Goal: Information Seeking & Learning: Learn about a topic

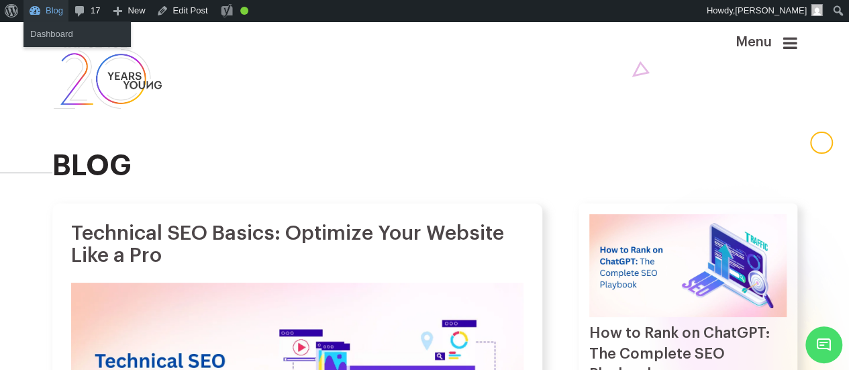
click at [56, 5] on link "Blog" at bounding box center [45, 10] width 45 height 21
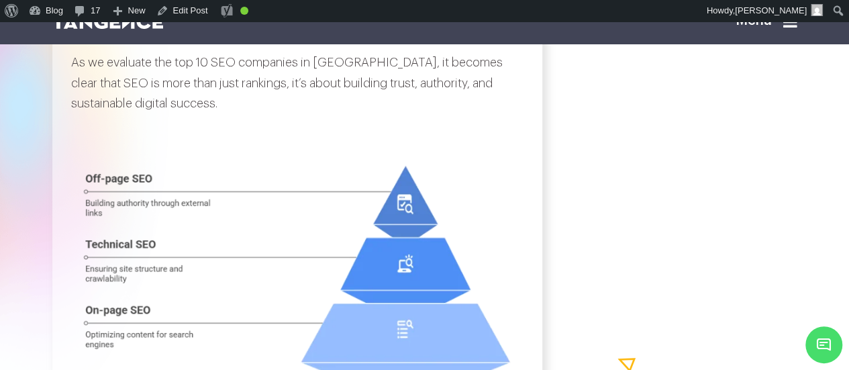
scroll to position [1352, 0]
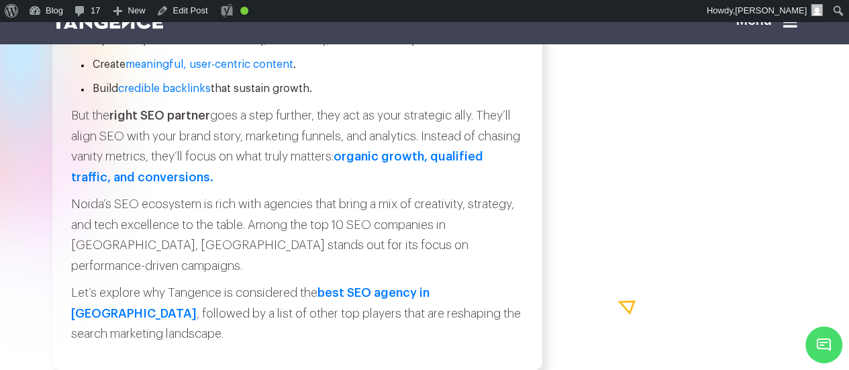
scroll to position [1911, 0]
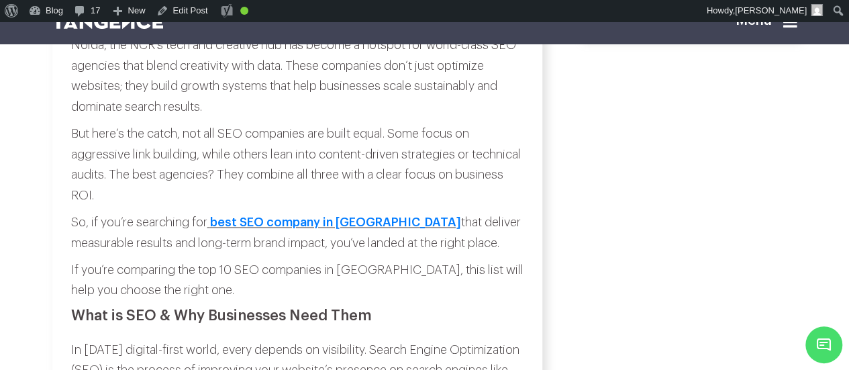
scroll to position [794, 0]
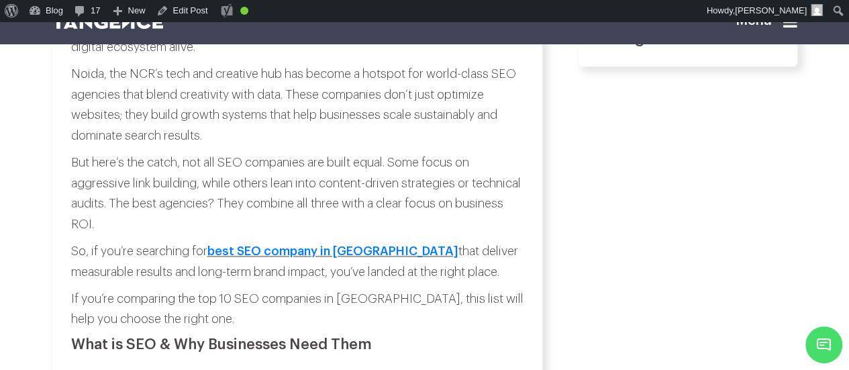
scroll to position [765, 0]
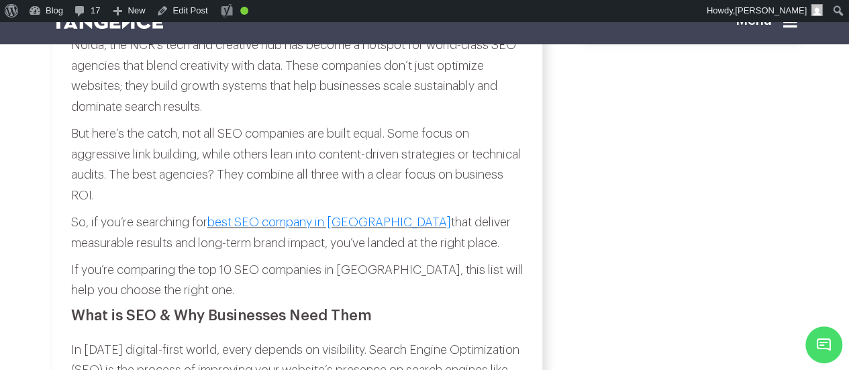
scroll to position [796, 0]
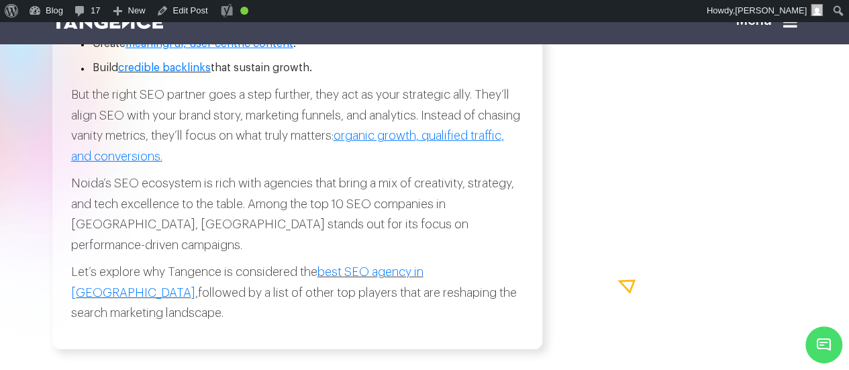
scroll to position [1928, 0]
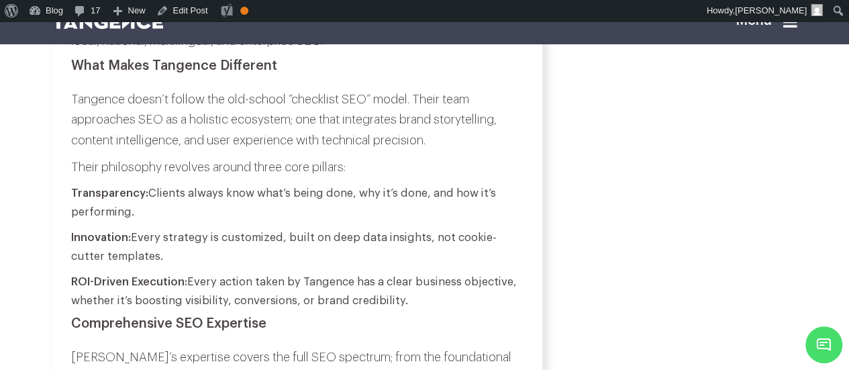
scroll to position [2575, 0]
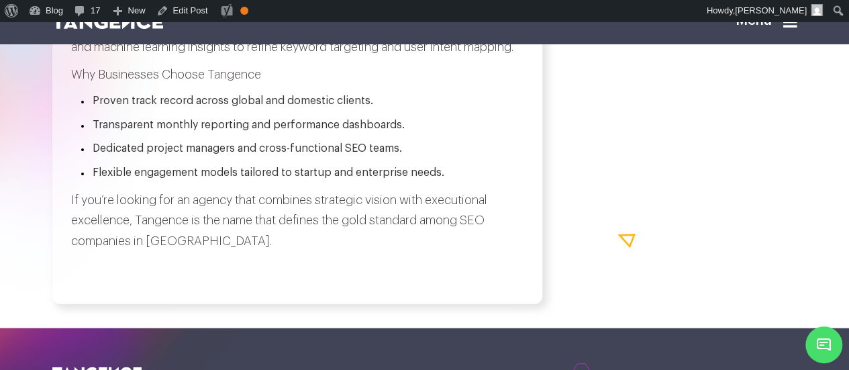
scroll to position [4056, 0]
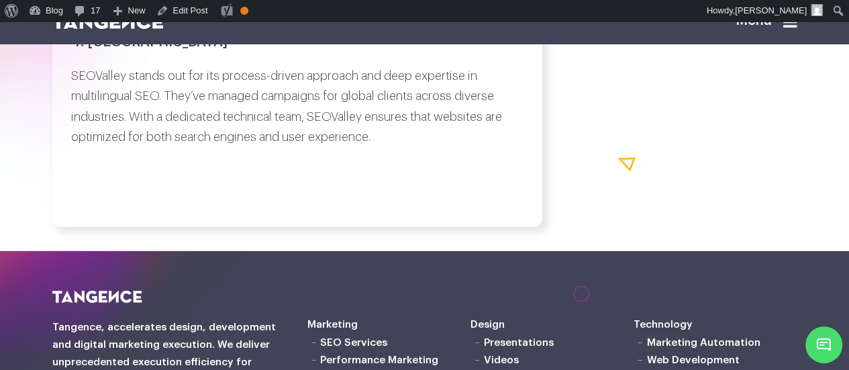
scroll to position [4542, 0]
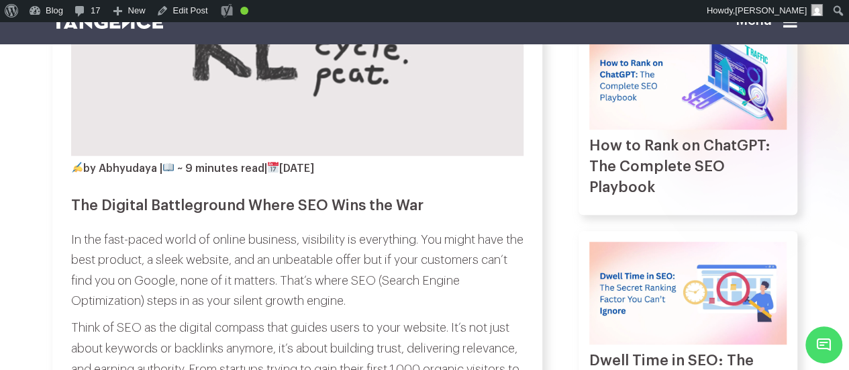
scroll to position [402, 0]
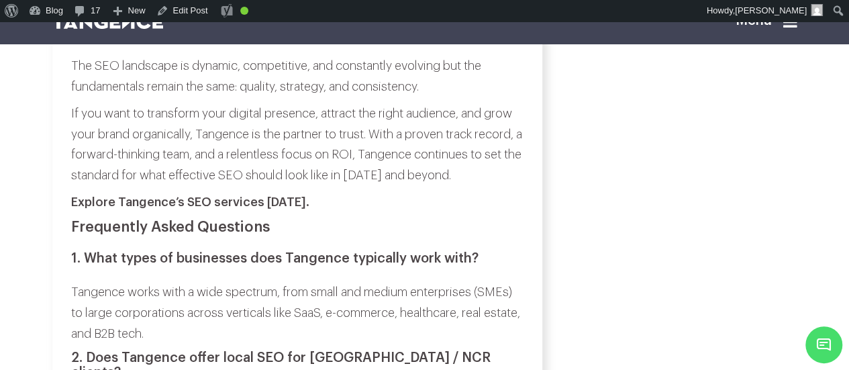
scroll to position [5686, 0]
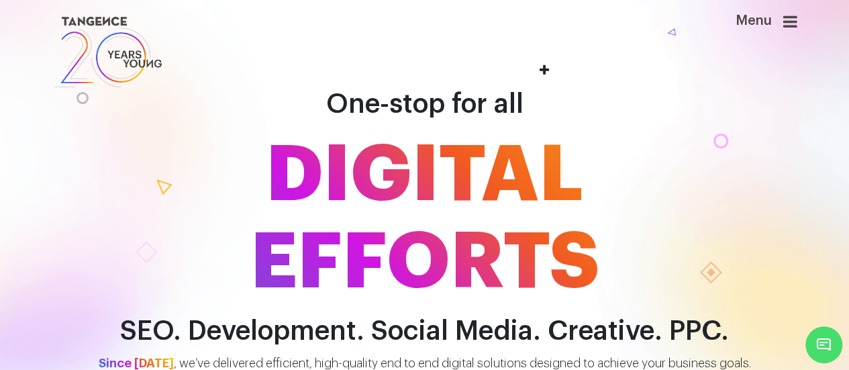
click at [795, 28] on icon at bounding box center [790, 21] width 14 height 16
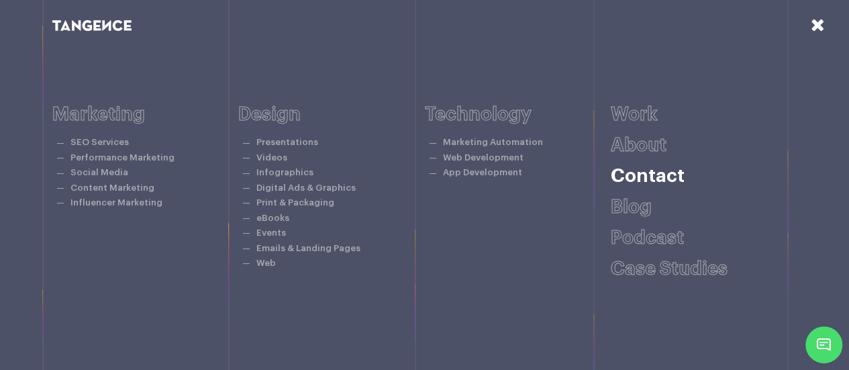
click at [640, 182] on link "Contact" at bounding box center [648, 175] width 74 height 19
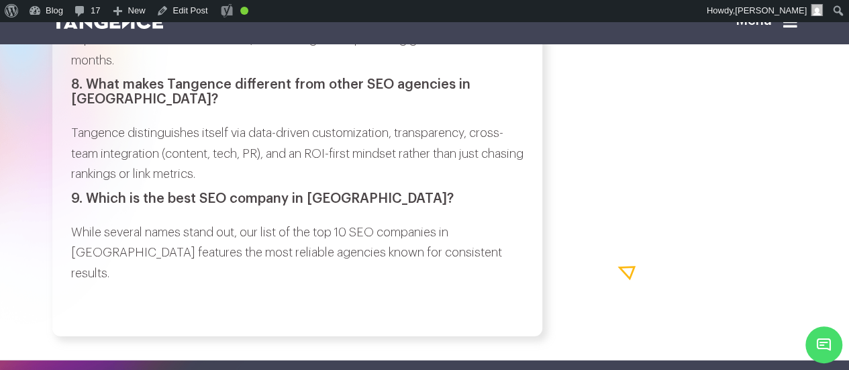
scroll to position [6578, 0]
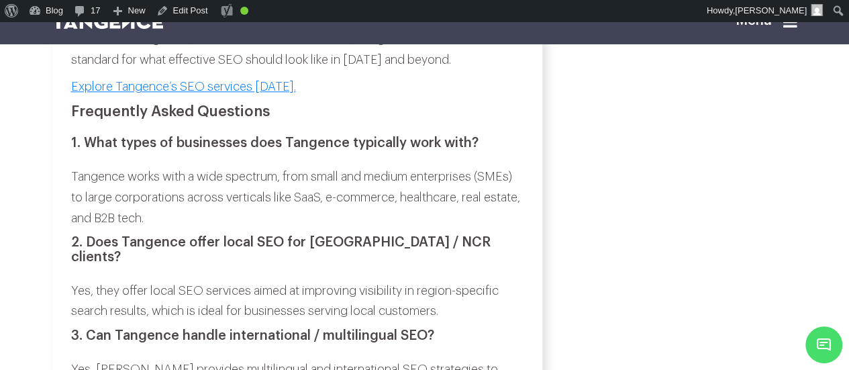
scroll to position [5802, 0]
click at [95, 150] on h3 "1. What types of businesses does Tangence typically work with?" at bounding box center [297, 142] width 452 height 15
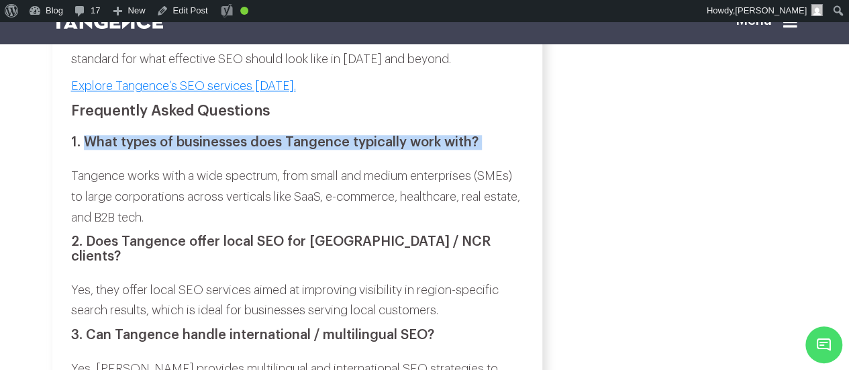
copy div "What types of businesses does Tangence typically work with?"
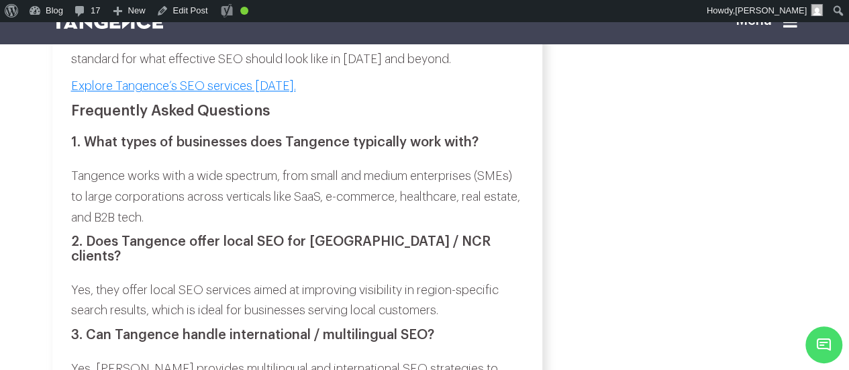
click at [77, 193] on p "Tangence works with a wide spectrum, from small and medium enterprises (SMEs) t…" at bounding box center [297, 197] width 452 height 62
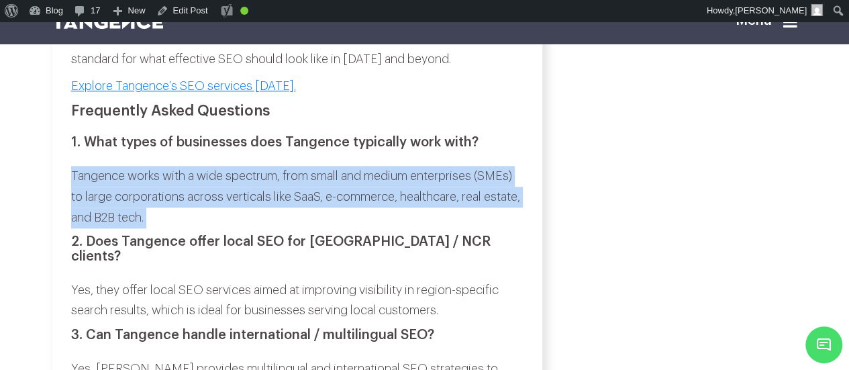
click at [198, 222] on p "Tangence works with a wide spectrum, from small and medium enterprises (SMEs) t…" at bounding box center [297, 197] width 452 height 62
copy div "Tangence works with a wide spectrum, from small and medium enterprises (SMEs) t…"
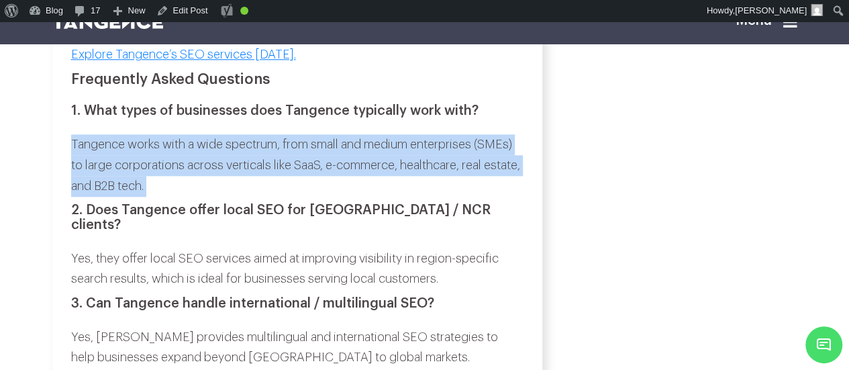
scroll to position [5834, 0]
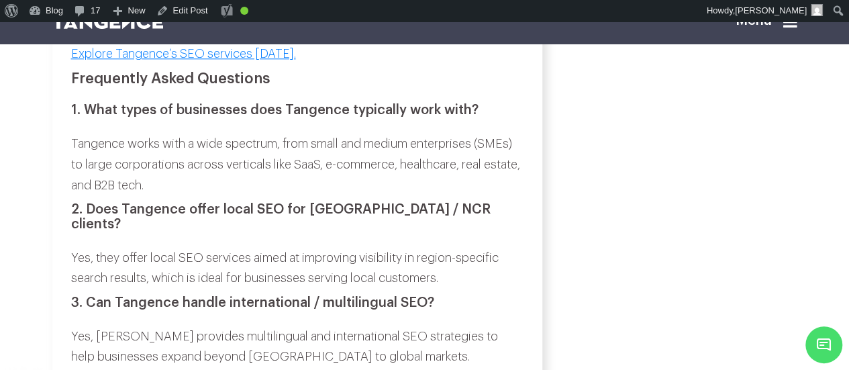
click at [90, 224] on h3 "2. Does Tangence offer local SEO for Noida / NCR clients?" at bounding box center [297, 217] width 452 height 30
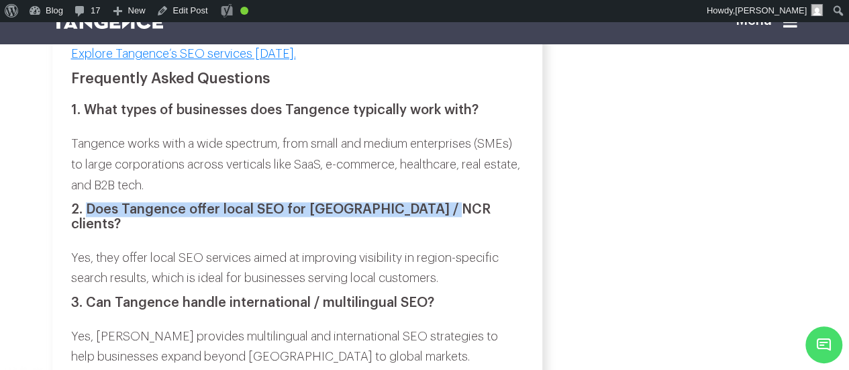
copy h3 "Does Tangence offer local SEO for Noida / NCR clients?"
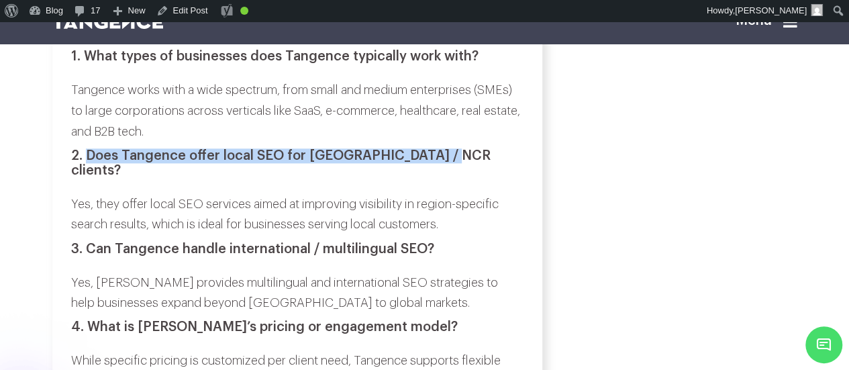
scroll to position [5888, 0]
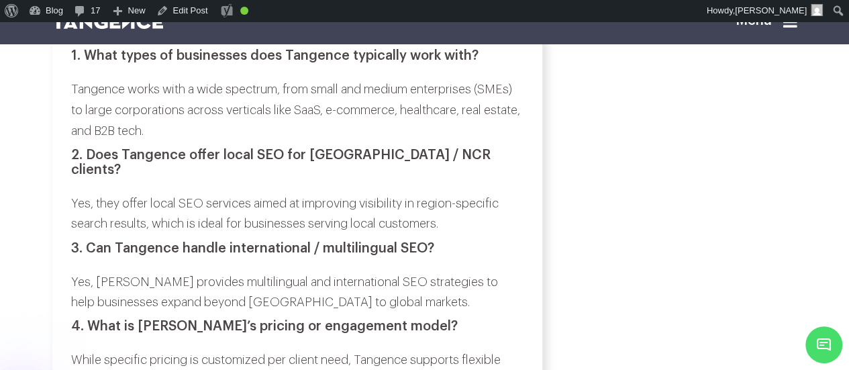
click at [78, 200] on p "Yes, they offer local SEO services aimed at improving visibility in region-spec…" at bounding box center [297, 213] width 452 height 41
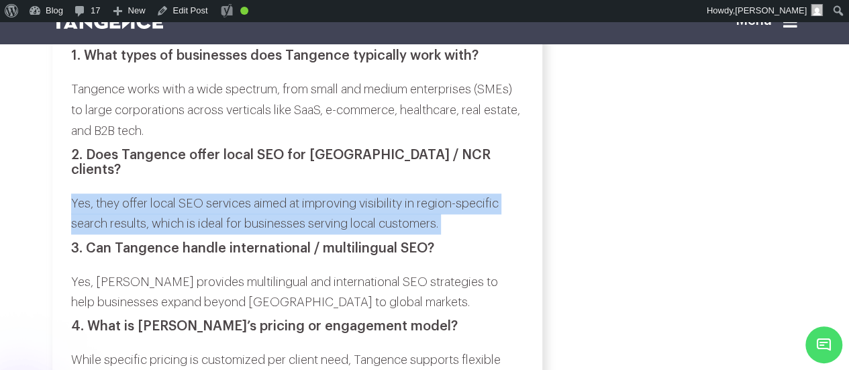
click at [443, 222] on p "Yes, they offer local SEO services aimed at improving visibility in region-spec…" at bounding box center [297, 213] width 452 height 41
copy div "Yes, they offer local SEO services aimed at improving visibility in region-spec…"
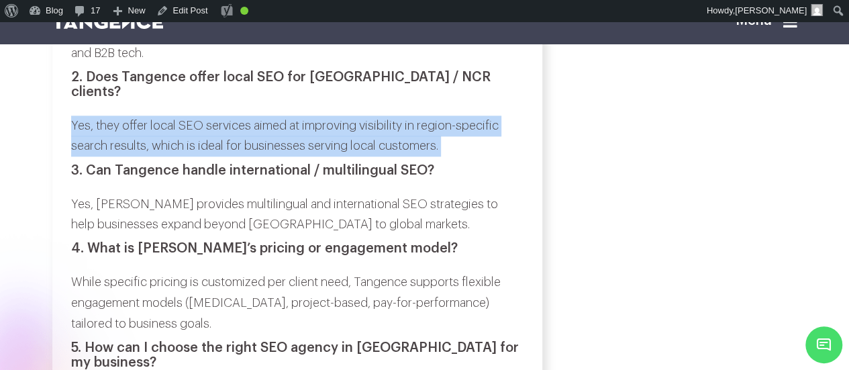
scroll to position [5967, 0]
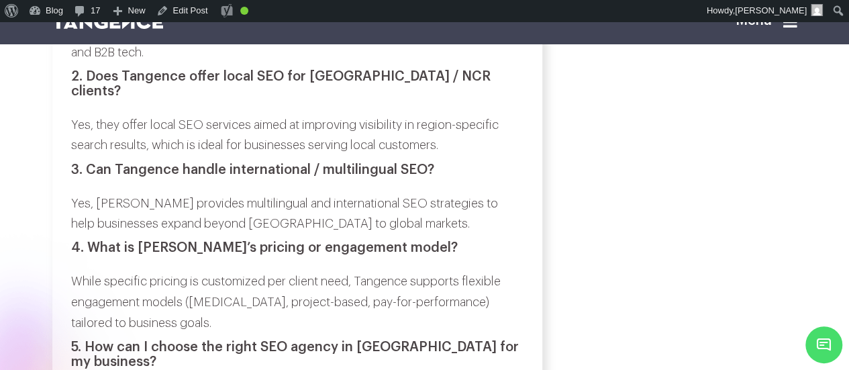
click at [94, 174] on h3 "3. Can Tangence handle international / multilingual SEO?" at bounding box center [297, 169] width 452 height 15
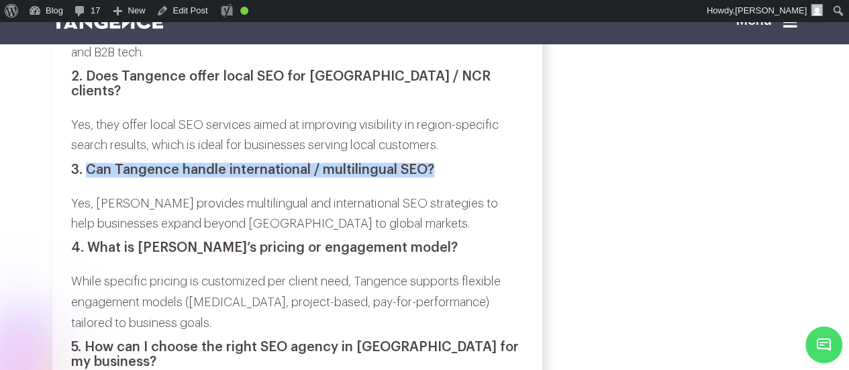
click at [430, 171] on h3 "3. Can Tangence handle international / multilingual SEO?" at bounding box center [297, 169] width 452 height 15
copy h3 "Can Tangence handle international / multilingual SEO?"
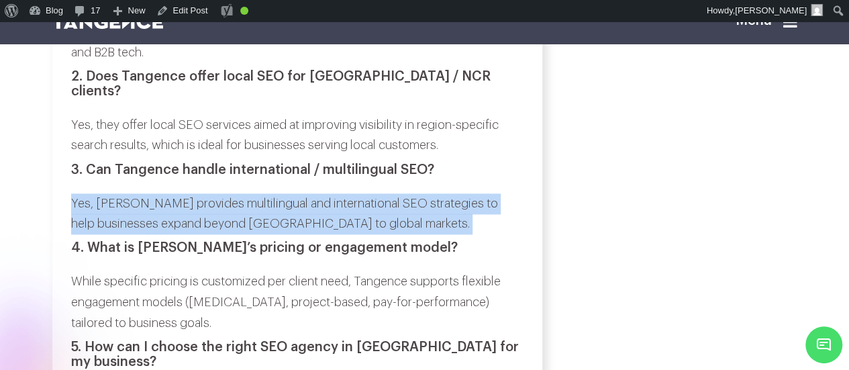
click at [365, 226] on p "Yes, Tangence provides multilingual and international SEO strategies to help bu…" at bounding box center [297, 213] width 452 height 41
copy div "Yes, Tangence provides multilingual and international SEO strategies to help bu…"
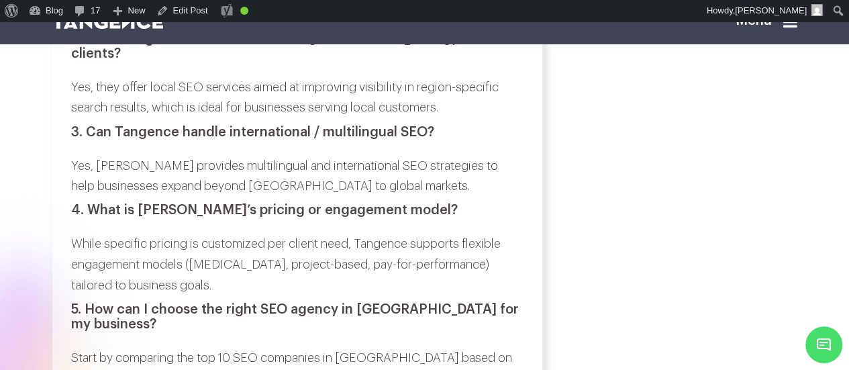
click at [93, 213] on h3 "4. What is Tangence’s pricing or engagement model?" at bounding box center [297, 210] width 452 height 15
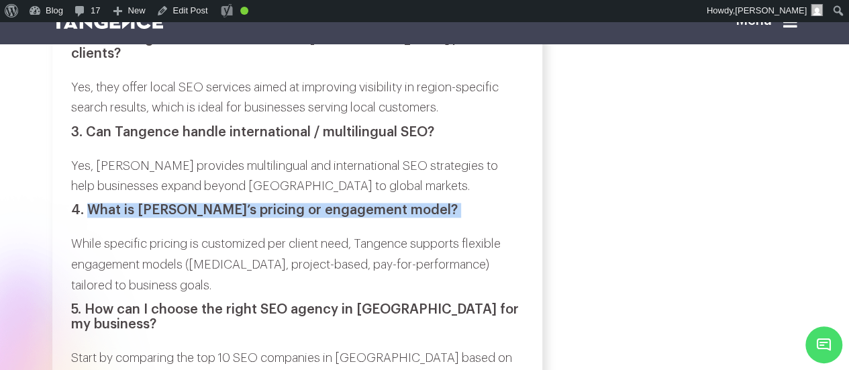
click at [423, 210] on h3 "4. What is Tangence’s pricing or engagement model?" at bounding box center [297, 210] width 452 height 15
copy div "What is Tangence’s pricing or engagement model?"
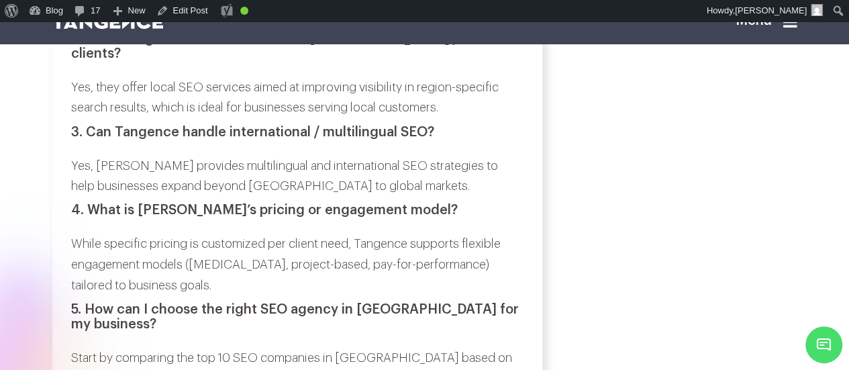
click at [80, 248] on p "While specific pricing is customized per client need, Tangence supports flexibl…" at bounding box center [297, 265] width 452 height 62
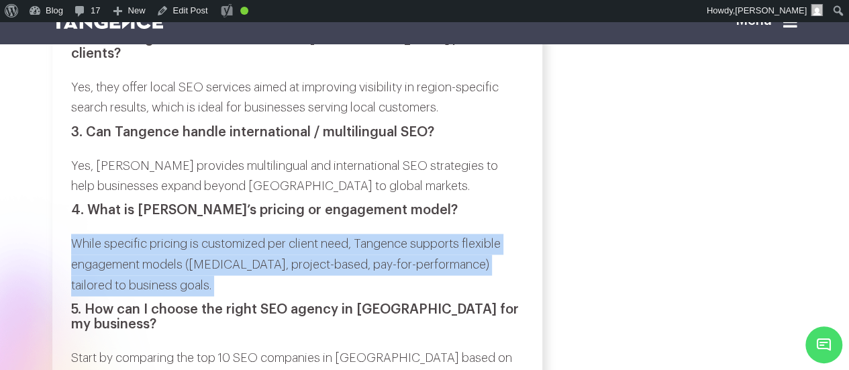
click at [169, 289] on p "While specific pricing is customized per client need, Tangence supports flexibl…" at bounding box center [297, 265] width 452 height 62
copy div "While specific pricing is customized per client need, Tangence supports flexibl…"
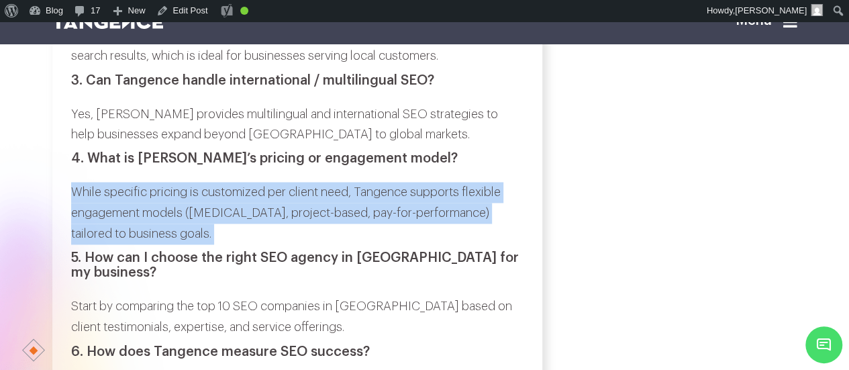
scroll to position [6057, 0]
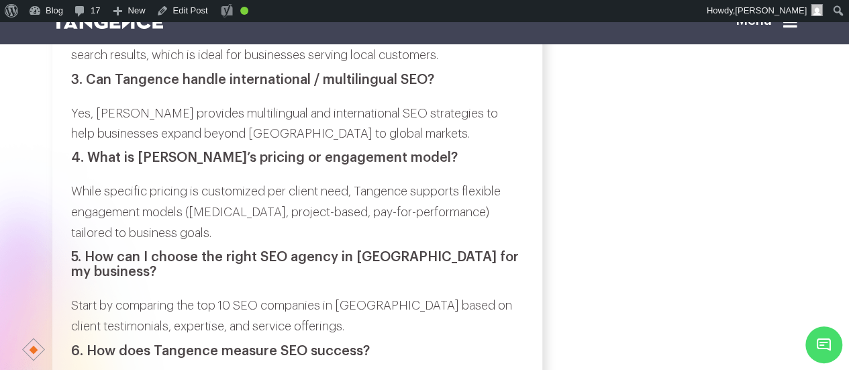
click at [97, 259] on h3 "5. How can I choose the right SEO agency in Noida for my business?" at bounding box center [297, 265] width 452 height 30
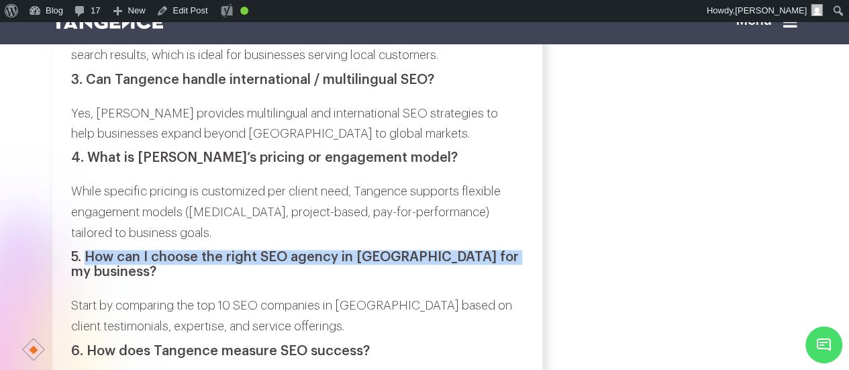
click at [495, 263] on h3 "5. How can I choose the right SEO agency in Noida for my business?" at bounding box center [297, 265] width 452 height 30
copy h3 "How can I choose the right SEO agency in Noida for my business?"
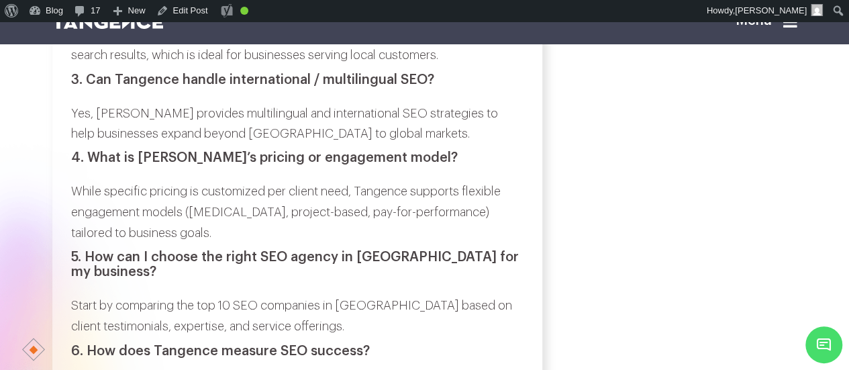
click at [77, 297] on p "Start by comparing the top 10 SEO companies in Noida based on client testimonia…" at bounding box center [297, 315] width 452 height 41
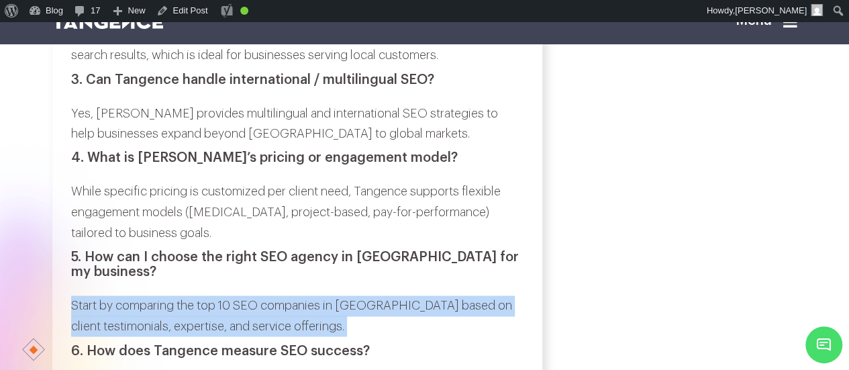
click at [316, 312] on p "Start by comparing the top 10 SEO companies in Noida based on client testimonia…" at bounding box center [297, 315] width 452 height 41
copy div "Start by comparing the top 10 SEO companies in Noida based on client testimonia…"
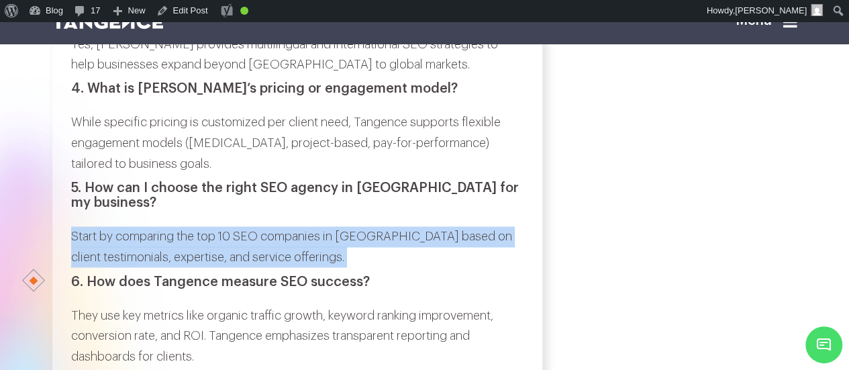
scroll to position [6136, 0]
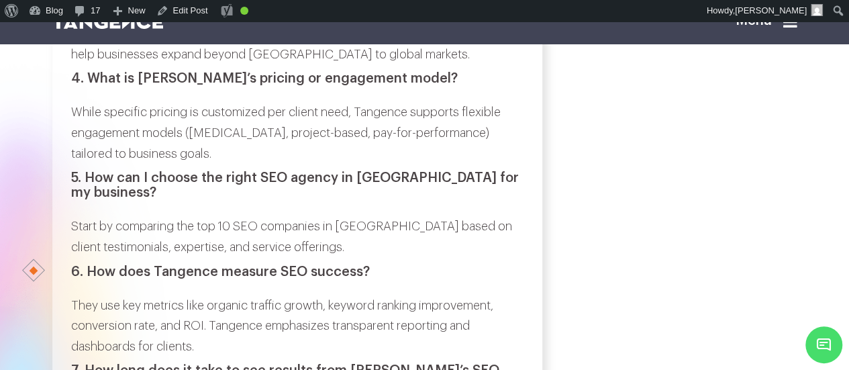
click at [101, 264] on h3 "6. How does Tangence measure SEO success?" at bounding box center [297, 271] width 452 height 15
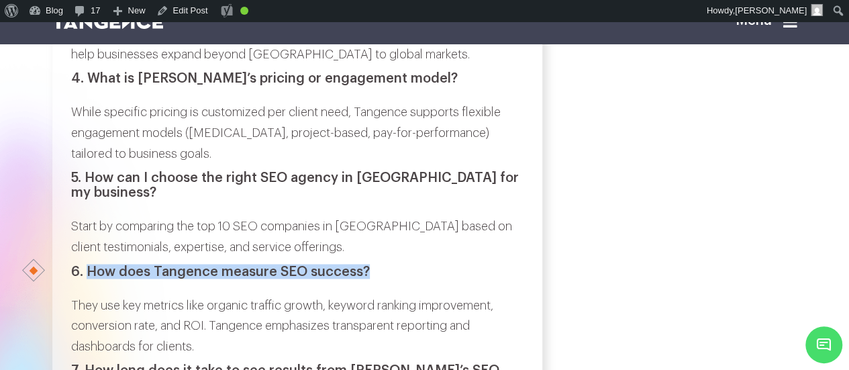
click at [361, 264] on h3 "6. How does Tangence measure SEO success?" at bounding box center [297, 271] width 452 height 15
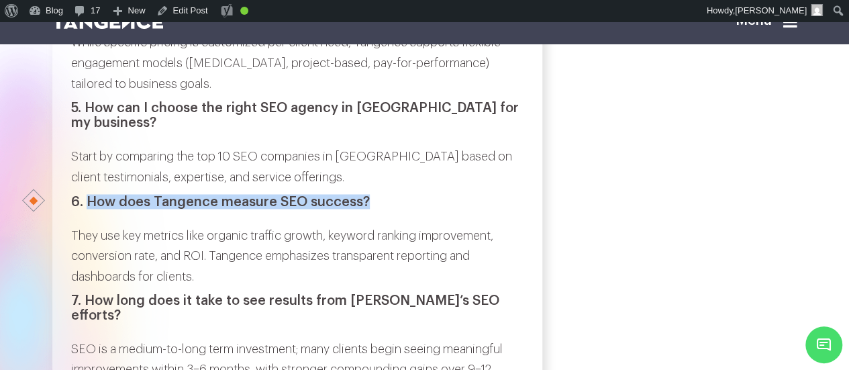
scroll to position [6207, 0]
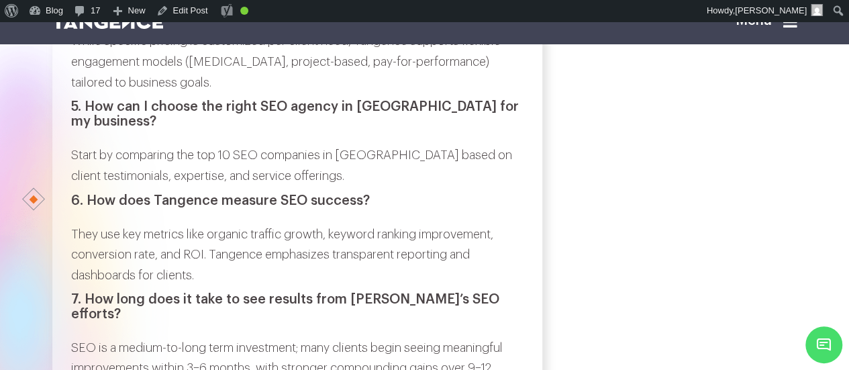
click at [82, 226] on p "They use key metrics like organic traffic growth, keyword ranking improvement, …" at bounding box center [297, 255] width 452 height 62
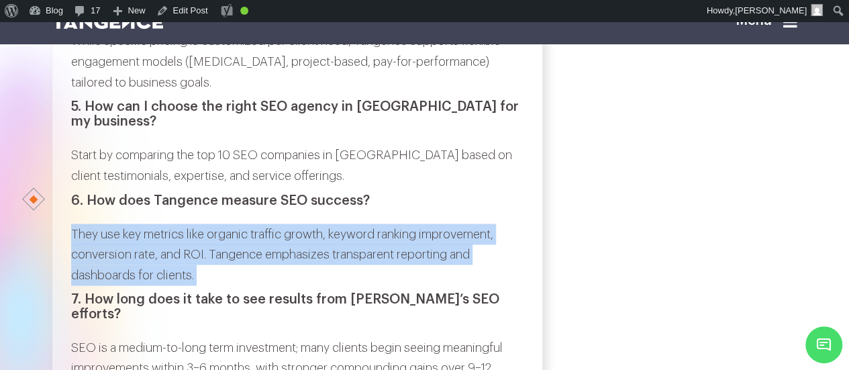
click at [207, 261] on p "They use key metrics like organic traffic growth, keyword ranking improvement, …" at bounding box center [297, 255] width 452 height 62
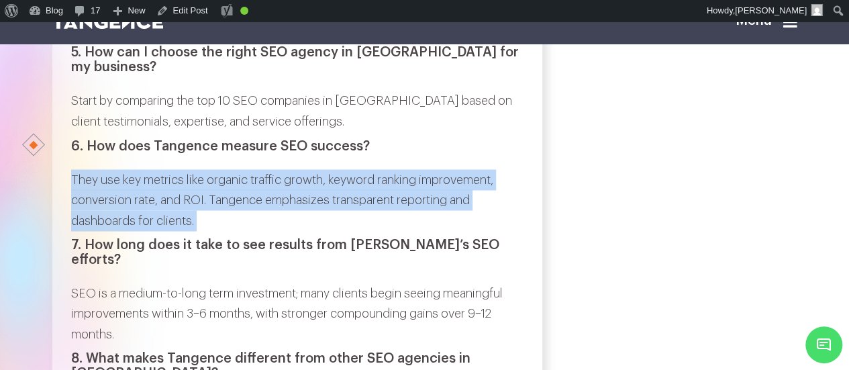
scroll to position [6262, 0]
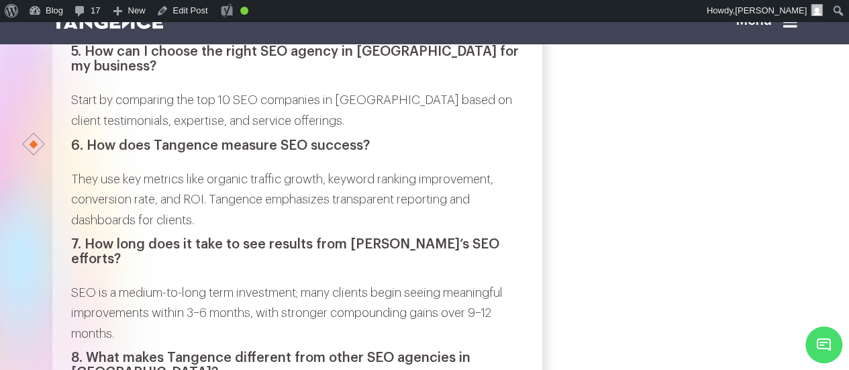
click at [88, 237] on h3 "7. How long does it take to see results from Tangence’s SEO efforts?" at bounding box center [297, 251] width 452 height 30
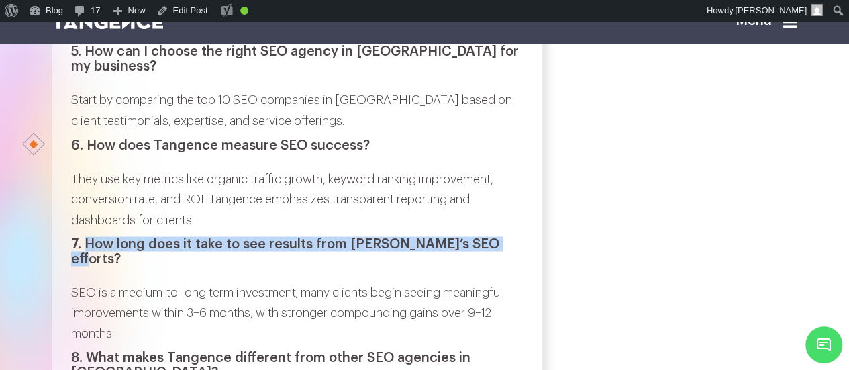
click at [496, 236] on h3 "7. How long does it take to see results from Tangence’s SEO efforts?" at bounding box center [297, 251] width 452 height 30
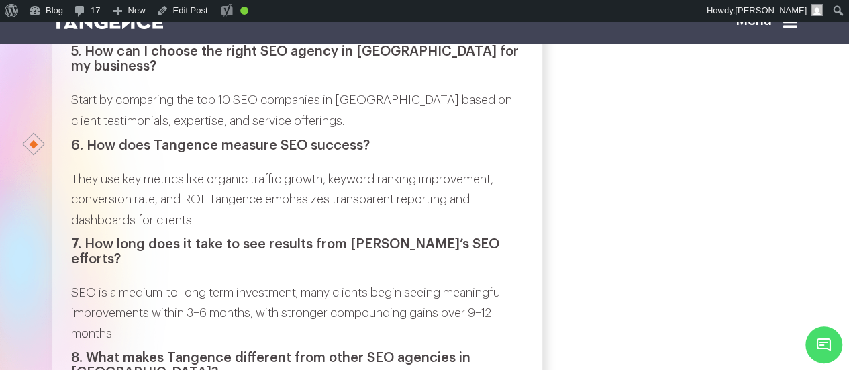
click at [84, 282] on p "SEO is a medium-to-long term investment; many clients begin seeing meaningful i…" at bounding box center [297, 313] width 452 height 62
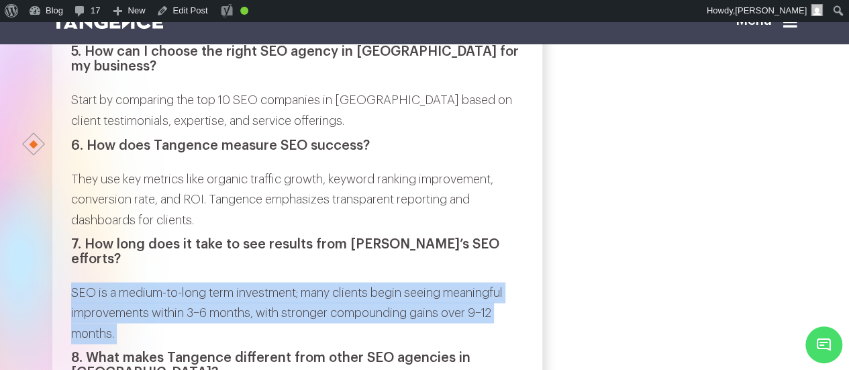
click at [126, 308] on p "SEO is a medium-to-long term investment; many clients begin seeing meaningful i…" at bounding box center [297, 313] width 452 height 62
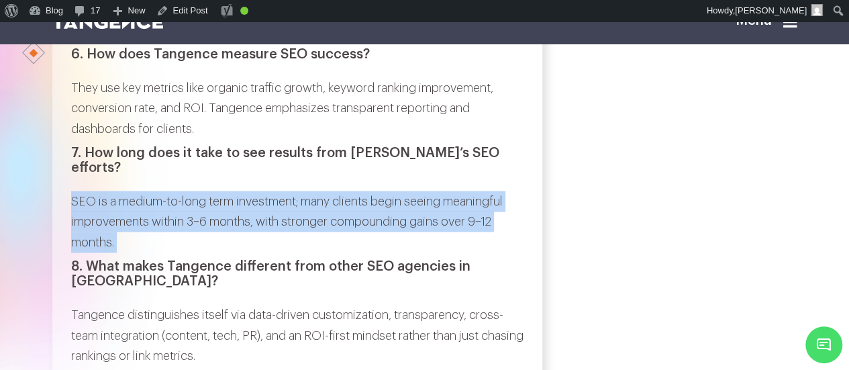
scroll to position [6364, 0]
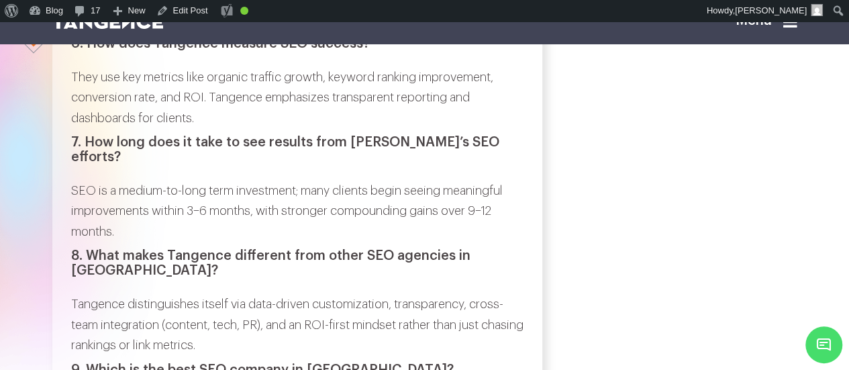
click at [95, 248] on h3 "8. What makes Tangence different from other SEO agencies in Noida?" at bounding box center [297, 263] width 452 height 30
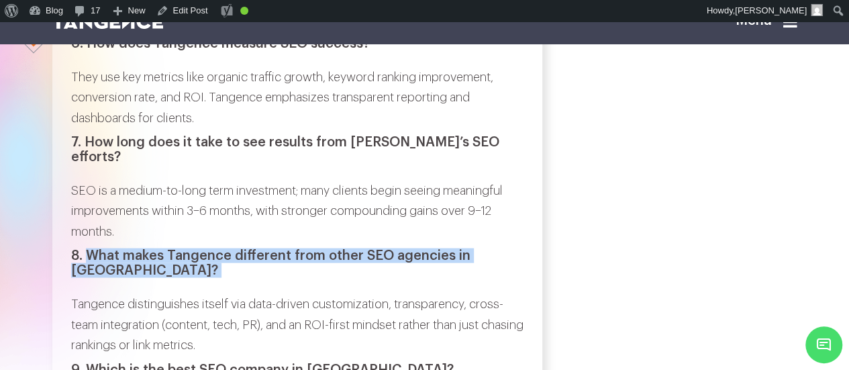
click at [513, 248] on h3 "8. What makes Tangence different from other SEO agencies in Noida?" at bounding box center [297, 263] width 452 height 30
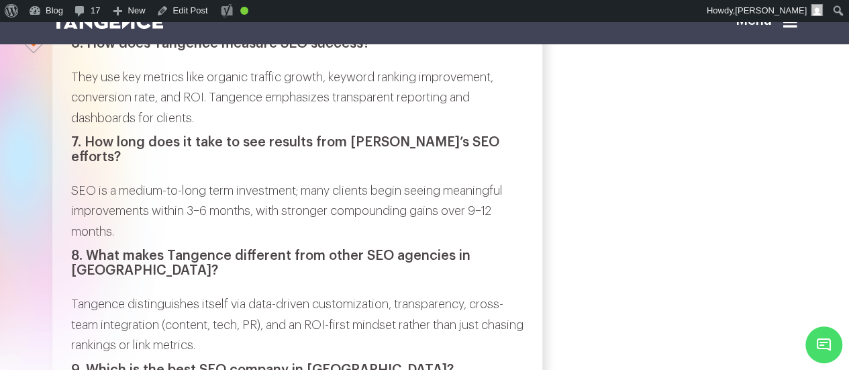
click at [83, 293] on p "Tangence distinguishes itself via data-driven customization, transparency, cros…" at bounding box center [297, 324] width 452 height 62
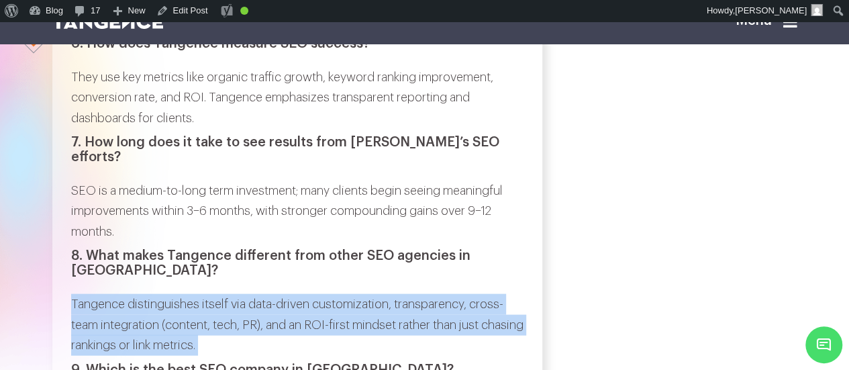
click at [251, 303] on p "Tangence distinguishes itself via data-driven customization, transparency, cros…" at bounding box center [297, 324] width 452 height 62
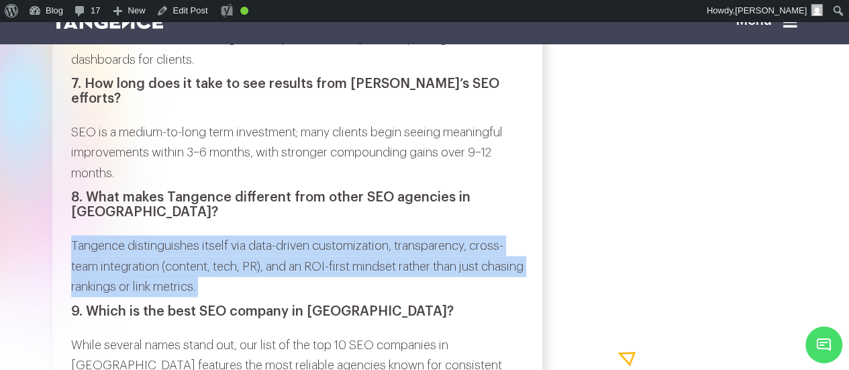
scroll to position [6425, 0]
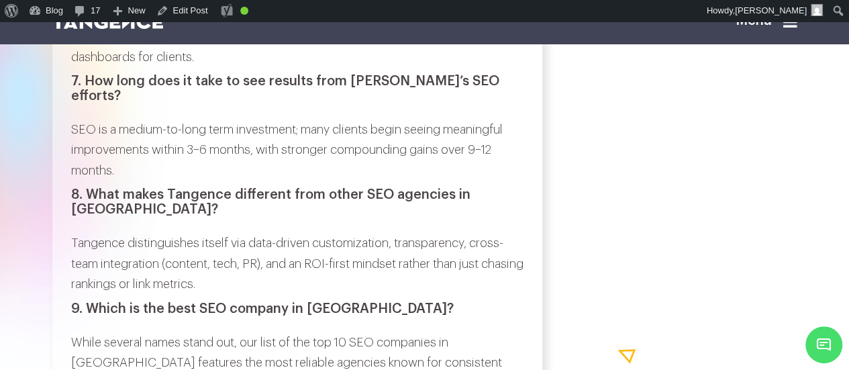
click at [98, 301] on h3 "9. Which is the best SEO company in Noida?" at bounding box center [297, 308] width 452 height 15
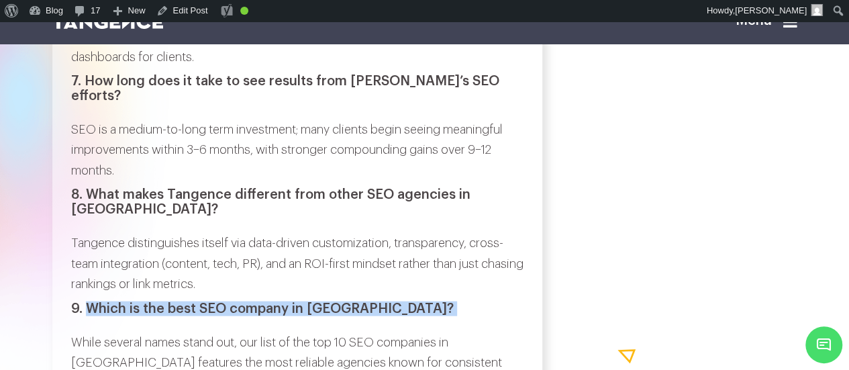
click at [348, 301] on h3 "9. Which is the best SEO company in Noida?" at bounding box center [297, 308] width 452 height 15
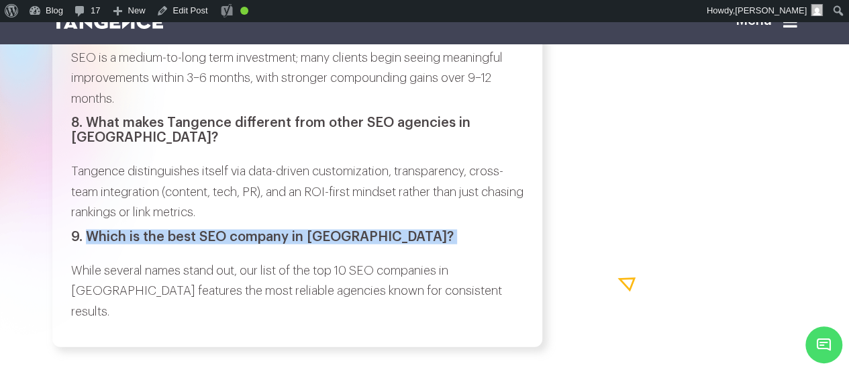
scroll to position [6497, 0]
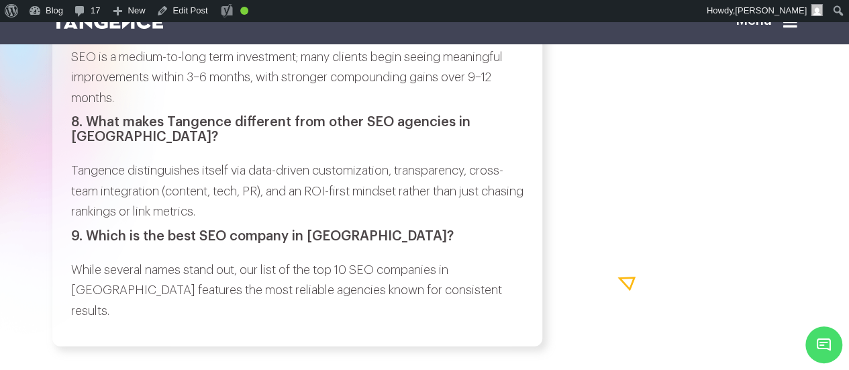
click at [85, 260] on p "While several names stand out, our list of the top 10 SEO companies in Noida fe…" at bounding box center [297, 291] width 452 height 62
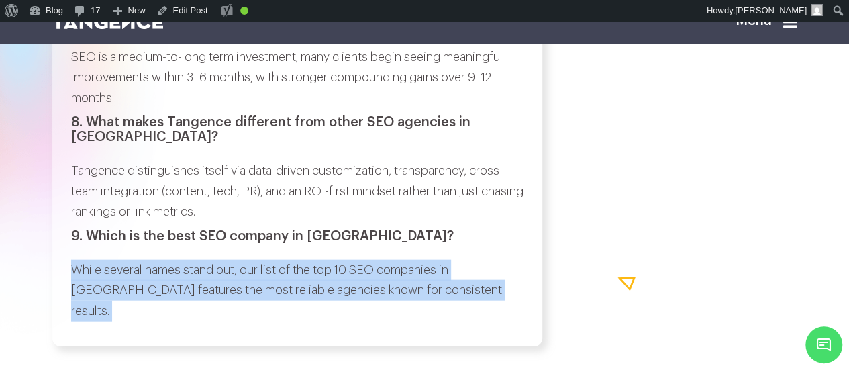
click at [434, 260] on p "While several names stand out, our list of the top 10 SEO companies in Noida fe…" at bounding box center [297, 291] width 452 height 62
click at [798, 26] on icon at bounding box center [790, 21] width 14 height 16
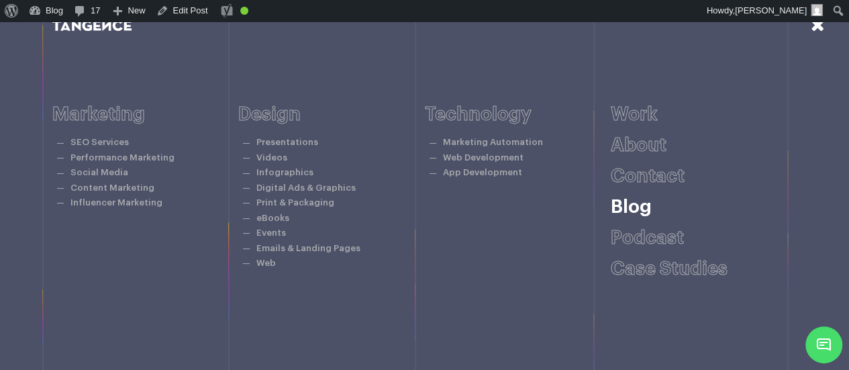
click at [632, 213] on link "Blog" at bounding box center [631, 206] width 41 height 19
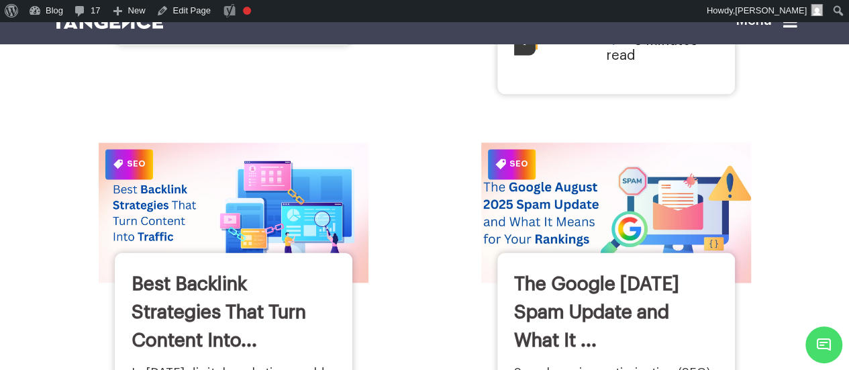
scroll to position [1037, 0]
click at [598, 175] on img at bounding box center [615, 212] width 297 height 154
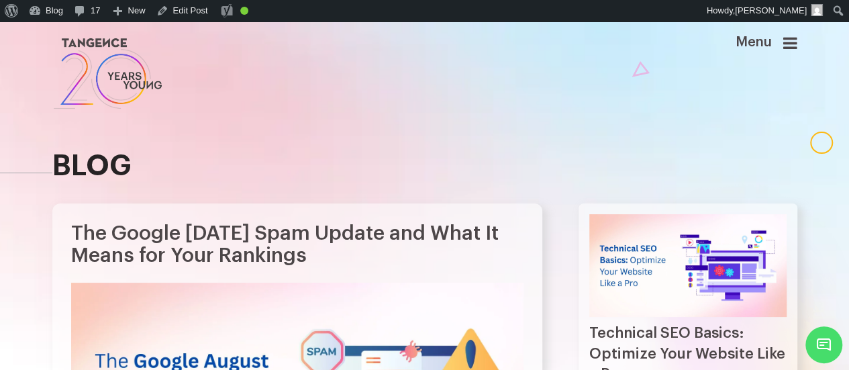
click at [795, 39] on icon at bounding box center [790, 43] width 14 height 16
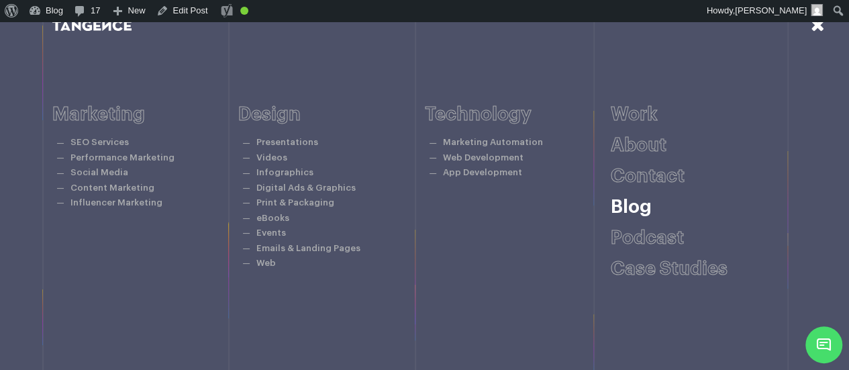
click at [638, 205] on link "Blog" at bounding box center [631, 206] width 41 height 19
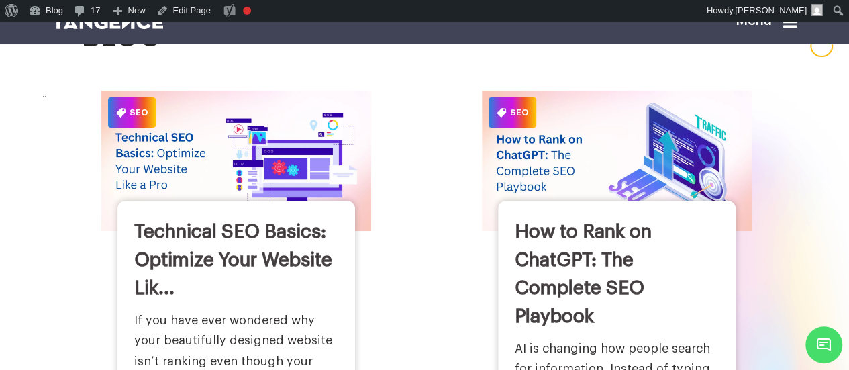
scroll to position [97, 0]
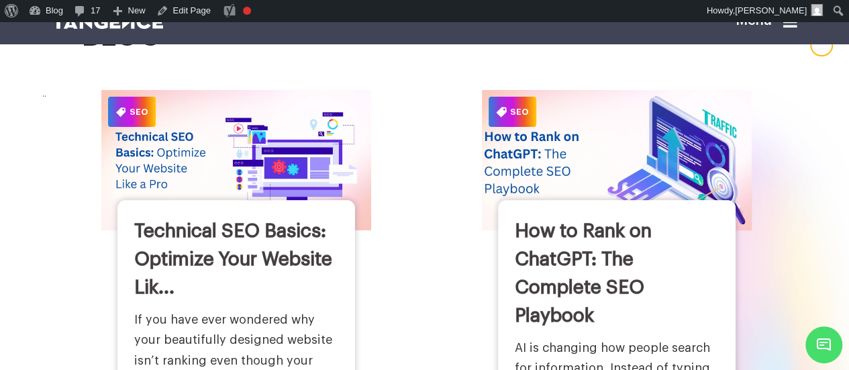
click at [510, 202] on img at bounding box center [617, 160] width 297 height 154
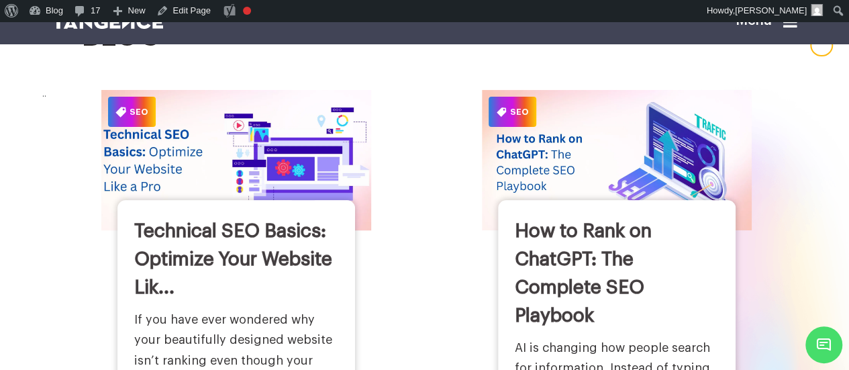
click at [279, 200] on img at bounding box center [236, 160] width 297 height 154
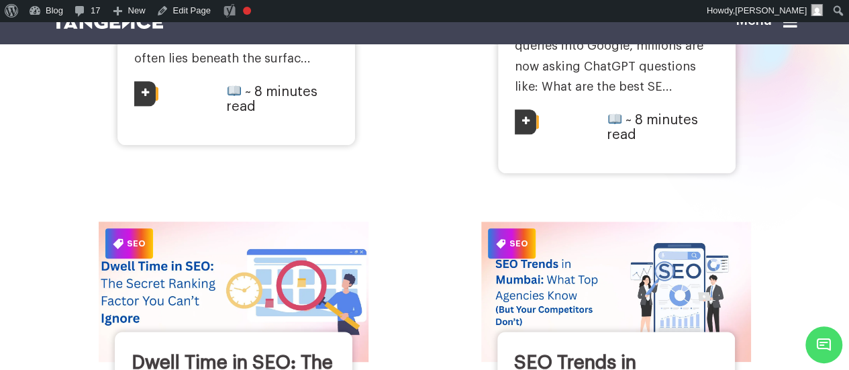
scroll to position [441, 0]
click at [281, 237] on img at bounding box center [233, 291] width 297 height 154
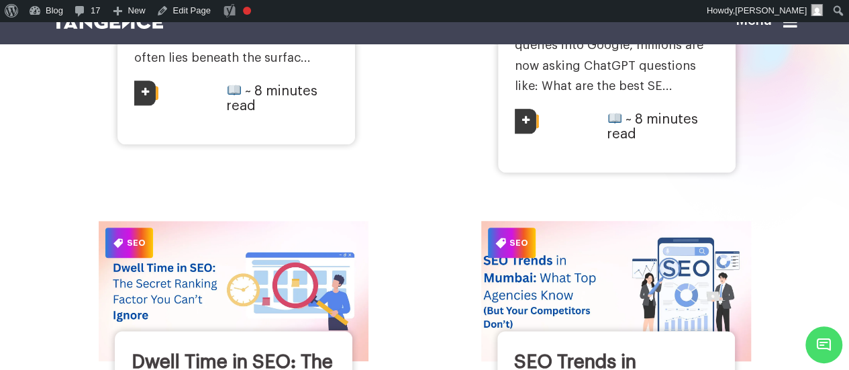
click at [544, 241] on img at bounding box center [615, 291] width 297 height 154
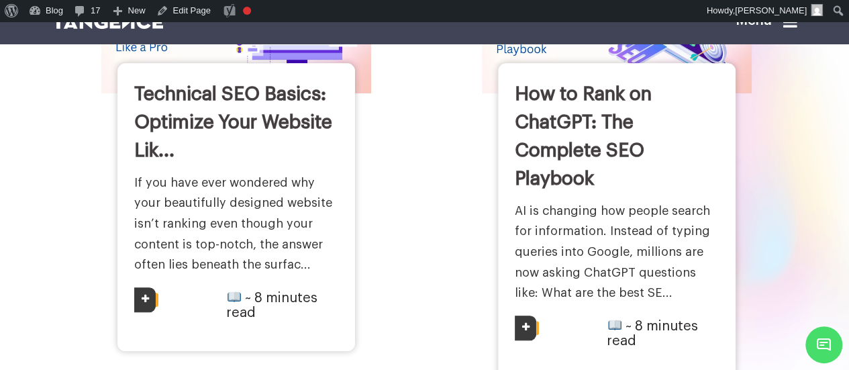
scroll to position [199, 0]
